Goal: Information Seeking & Learning: Find specific fact

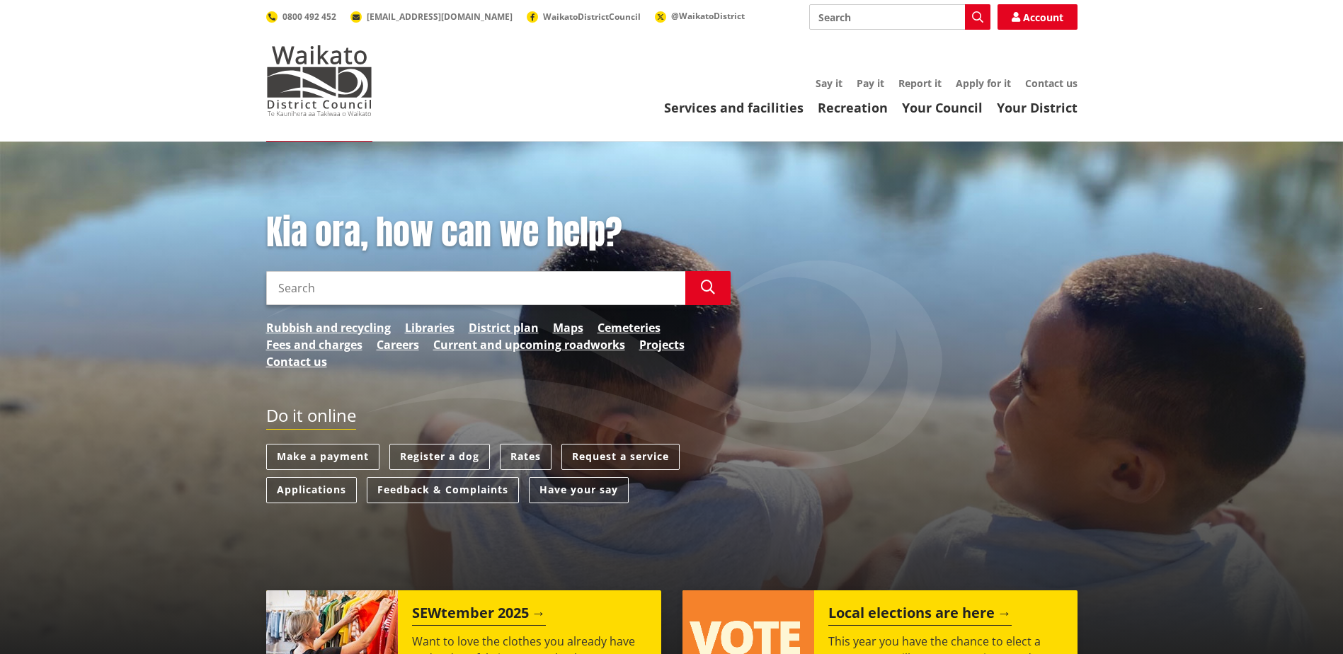
click at [446, 293] on input "Search" at bounding box center [475, 288] width 419 height 34
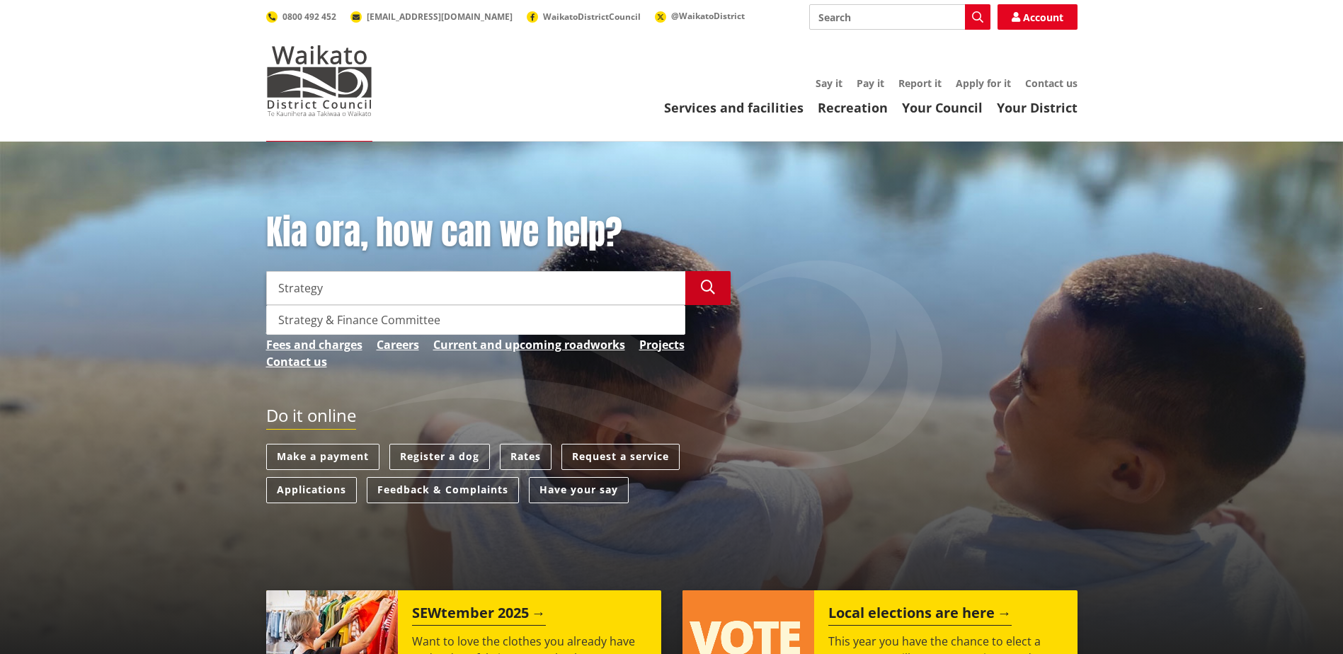
type input "Strategy"
click at [703, 285] on icon "button" at bounding box center [708, 287] width 14 height 14
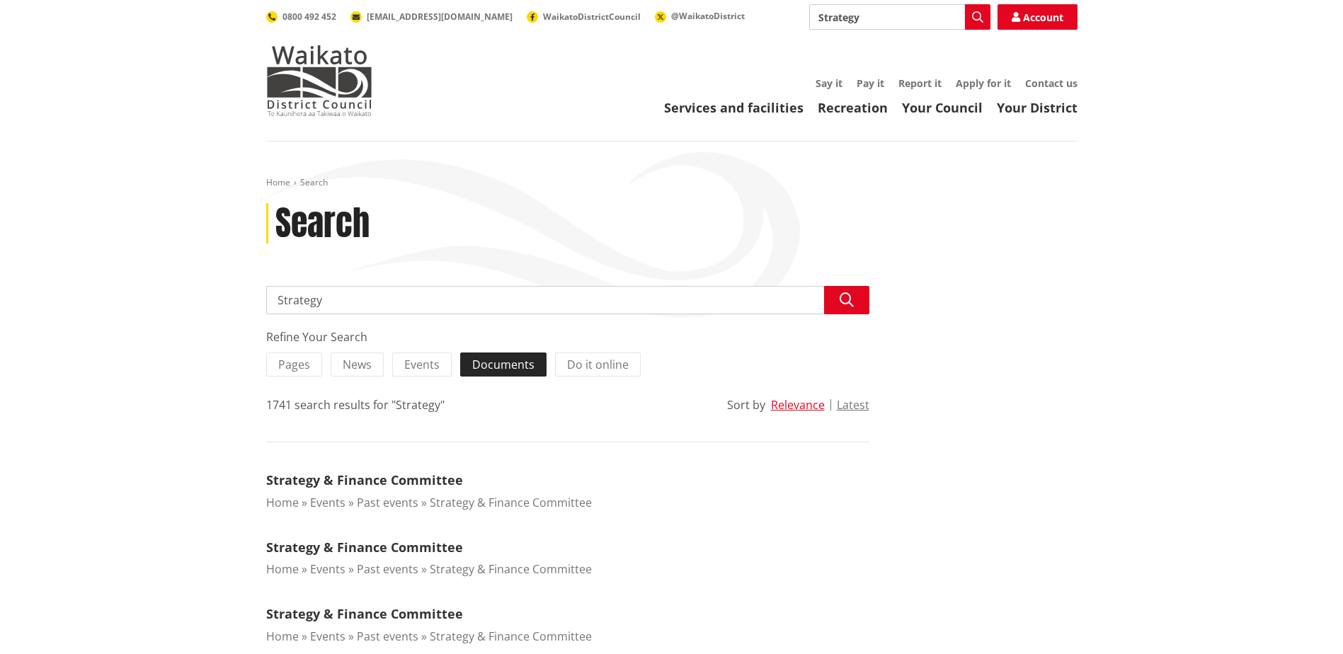
click at [532, 367] on label "Documents" at bounding box center [503, 365] width 86 height 24
click at [0, 0] on input "Documents" at bounding box center [0, 0] width 0 height 0
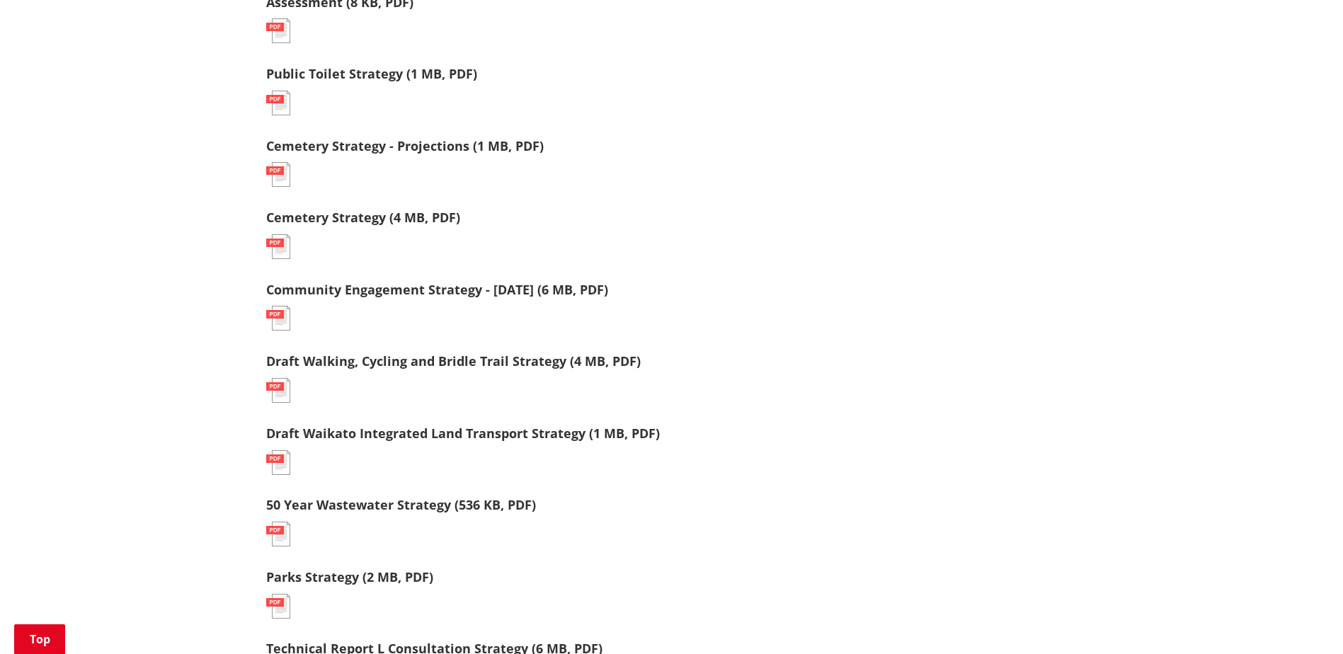
scroll to position [566, 0]
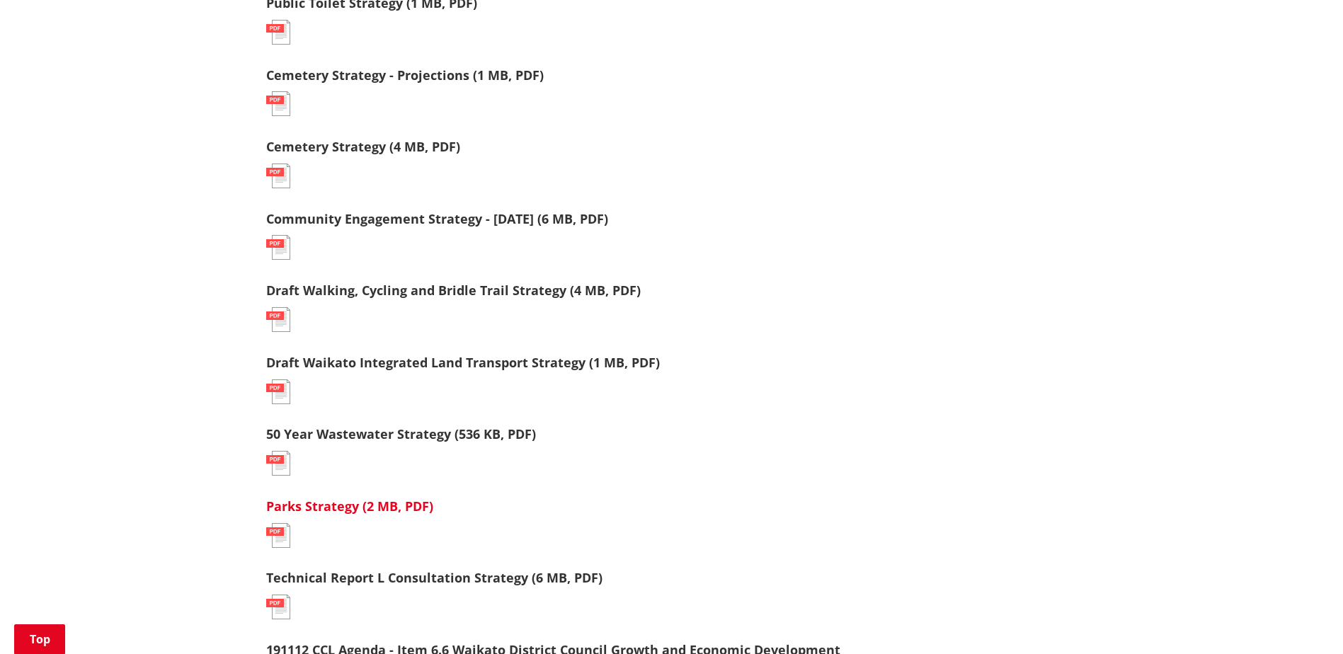
click at [346, 507] on link "Parks Strategy (2 MB, PDF)" at bounding box center [349, 506] width 167 height 17
